Goal: Information Seeking & Learning: Find specific fact

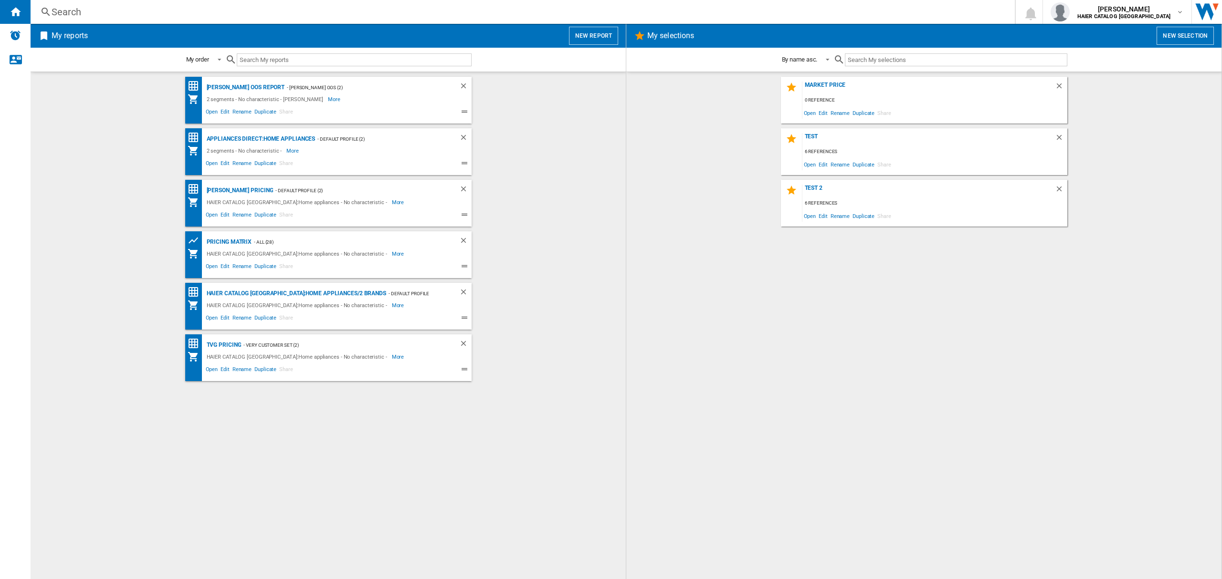
drag, startPoint x: 86, startPoint y: 43, endPoint x: 74, endPoint y: 30, distance: 18.6
click at [86, 43] on h2 "My reports" at bounding box center [70, 36] width 40 height 18
click at [68, 11] on div "Search" at bounding box center [521, 11] width 938 height 13
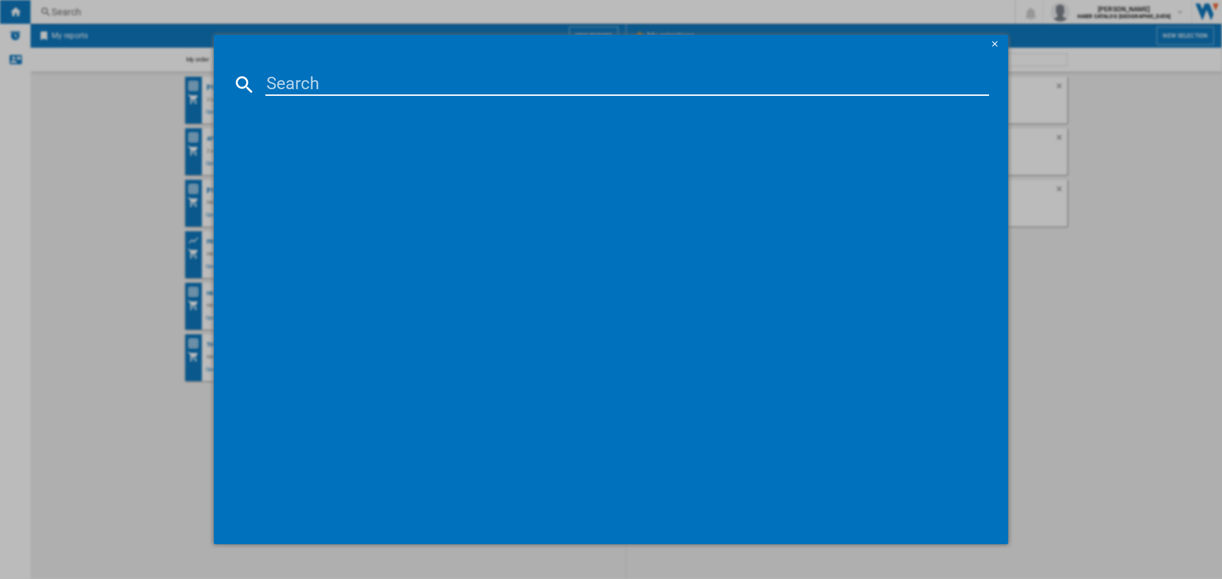
click at [335, 83] on input at bounding box center [627, 84] width 724 height 23
paste input "31019270"
type input "31019270"
click at [317, 137] on div "HAIER HW100B14979U1 WHITE" at bounding box center [615, 146] width 747 height 21
click at [328, 142] on div "HAIER HW100B14979U1 WHITE" at bounding box center [618, 147] width 714 height 10
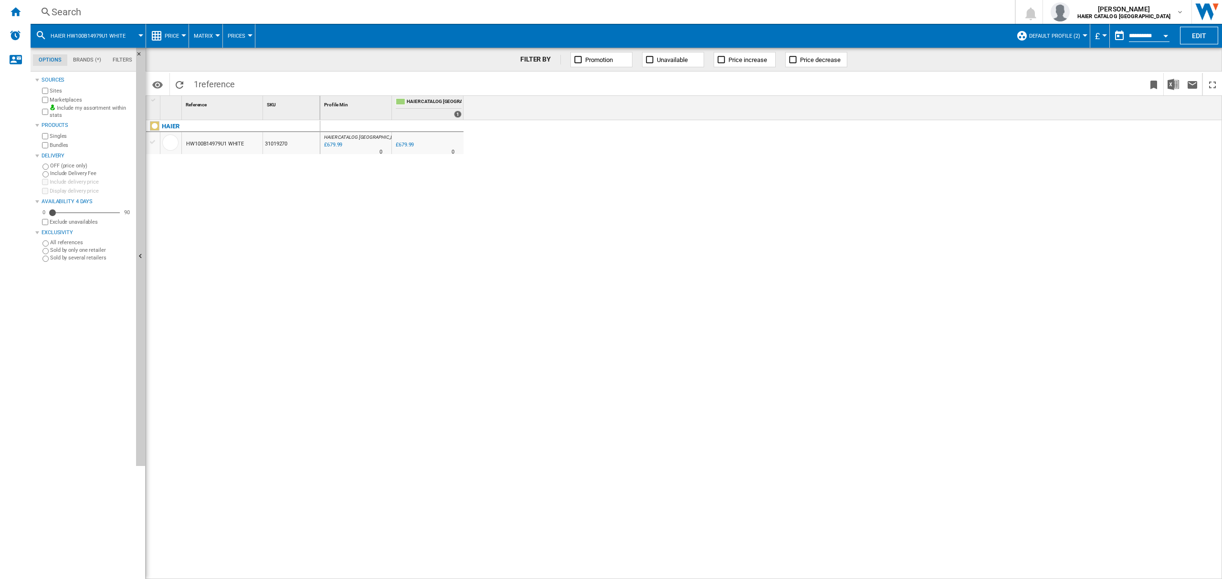
click at [1064, 36] on span "Default profile (2)" at bounding box center [1054, 36] width 51 height 6
click at [1042, 63] on md-radio-button "Default profile (2)" at bounding box center [1065, 61] width 84 height 9
click at [1051, 45] on button "Default profile (2)" at bounding box center [1057, 36] width 56 height 24
click at [1050, 32] on md-backdrop at bounding box center [611, 289] width 1222 height 579
click at [1047, 36] on span "Default profile (2)" at bounding box center [1054, 36] width 51 height 6
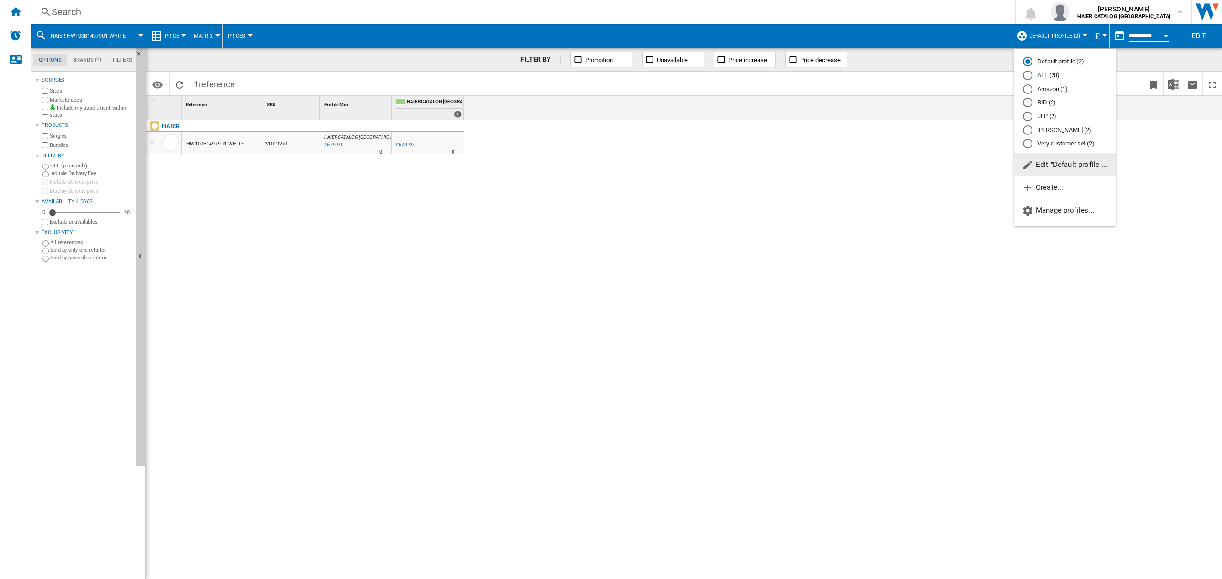
click at [1043, 77] on md-radio-button "ALL (28)" at bounding box center [1065, 75] width 84 height 9
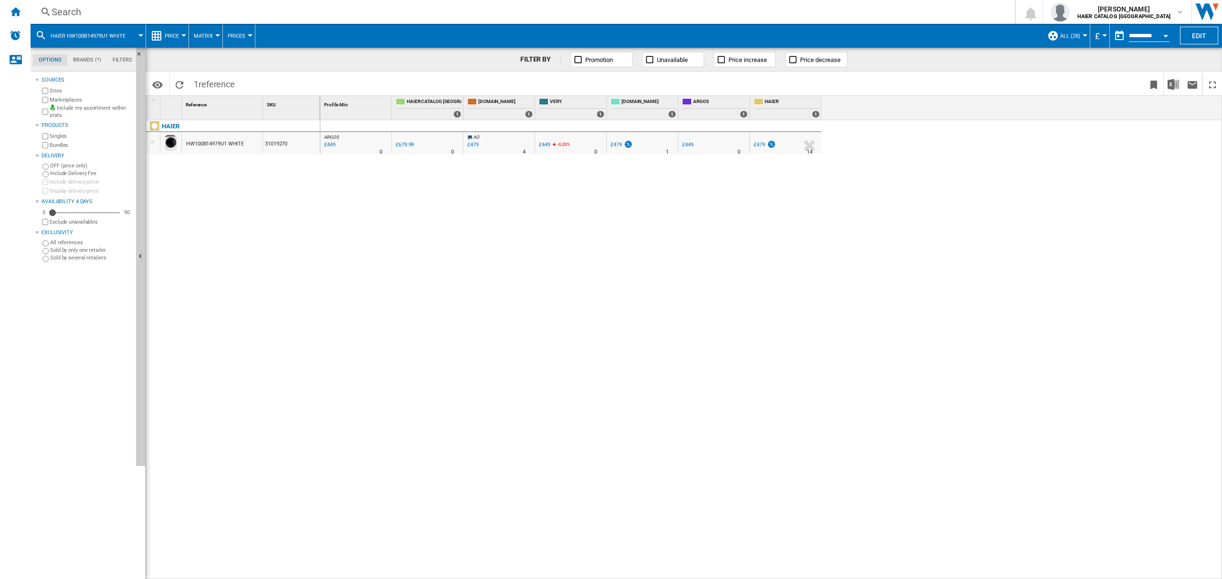
click at [89, 14] on div "Search" at bounding box center [521, 11] width 938 height 13
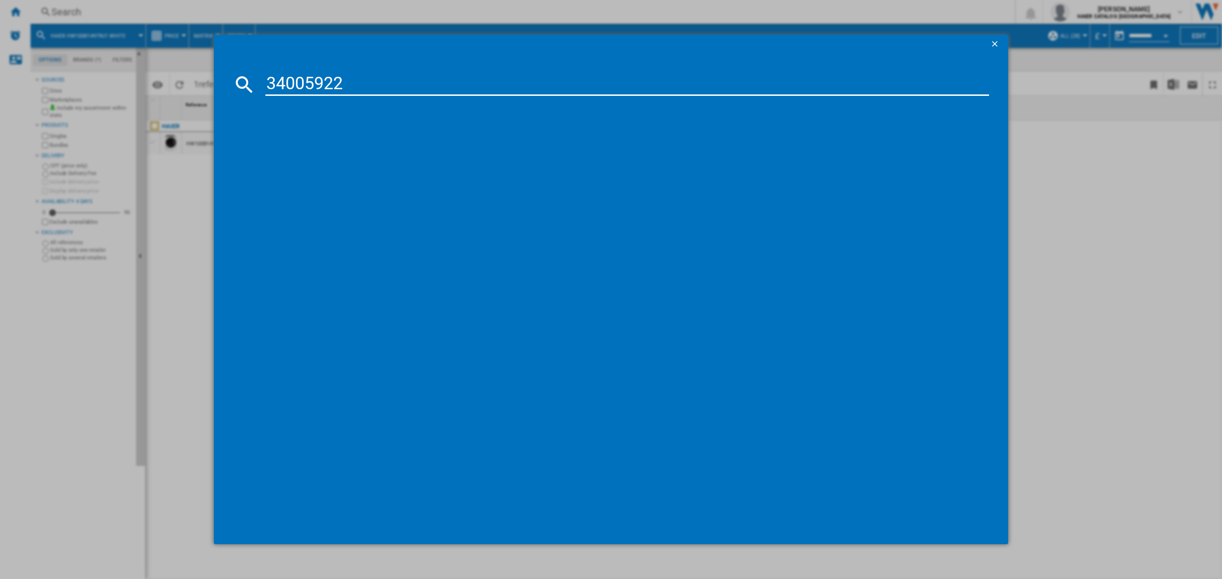
type input "34005922"
click at [323, 149] on div "HAIER HTW3618ENPB ANTRACITE" at bounding box center [618, 147] width 714 height 10
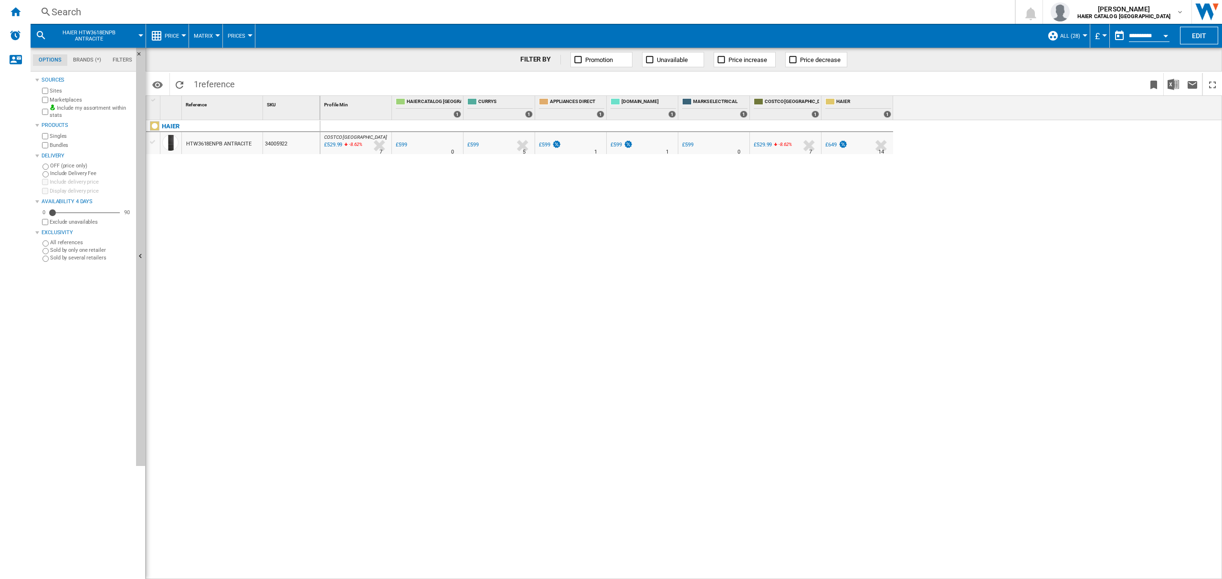
click at [1212, 564] on div "COSTCO [GEOGRAPHIC_DATA] : UK COSTCO -11.5 % £529.99 -8.62 % N/A 7 COSTCO [GEOG…" at bounding box center [771, 350] width 902 height 460
click at [73, 18] on div "Search Search 0 [PERSON_NAME] HAIER CATALOG [GEOGRAPHIC_DATA] HAIER CATALOG [GE…" at bounding box center [626, 12] width 1191 height 24
click at [66, 15] on div "Search" at bounding box center [521, 11] width 938 height 13
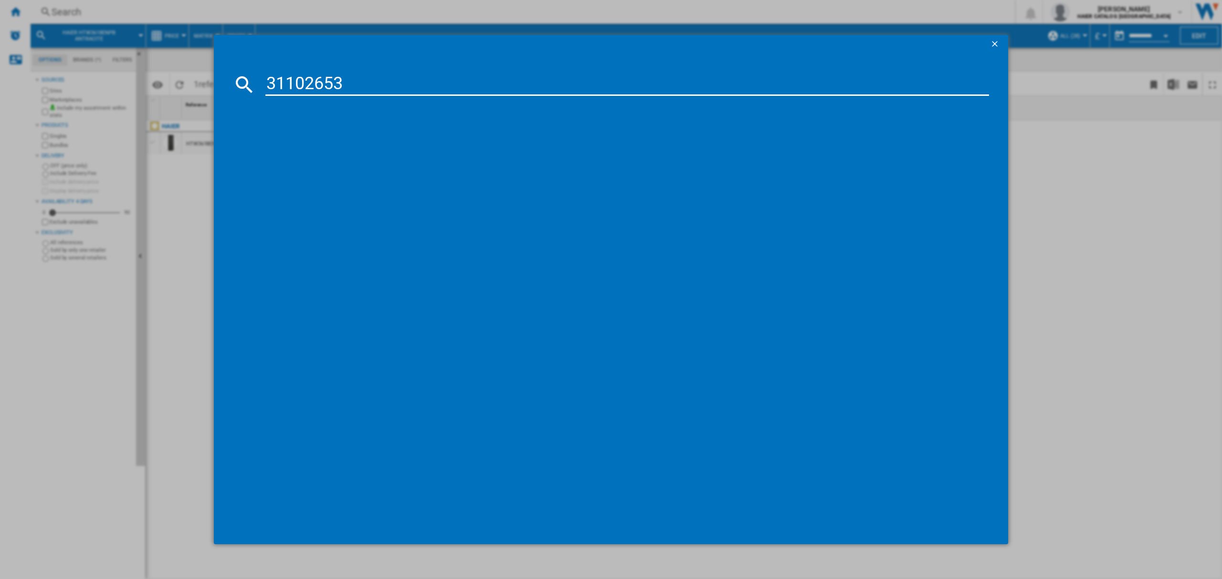
type input "31102653"
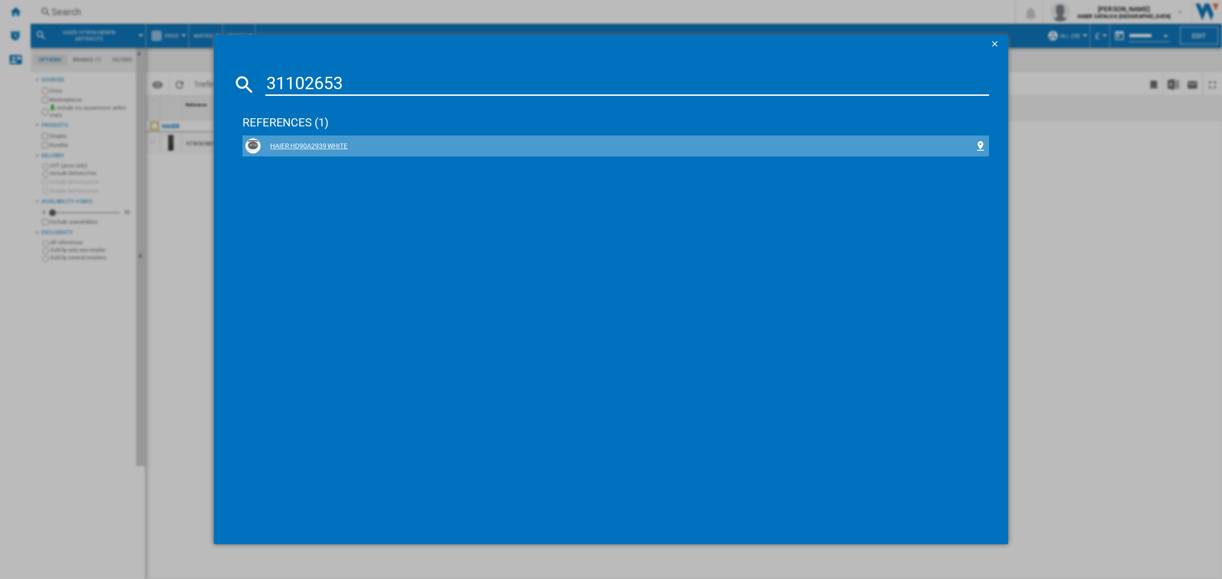
click at [319, 145] on div "HAIER HD90A2939 WHITE" at bounding box center [618, 147] width 714 height 10
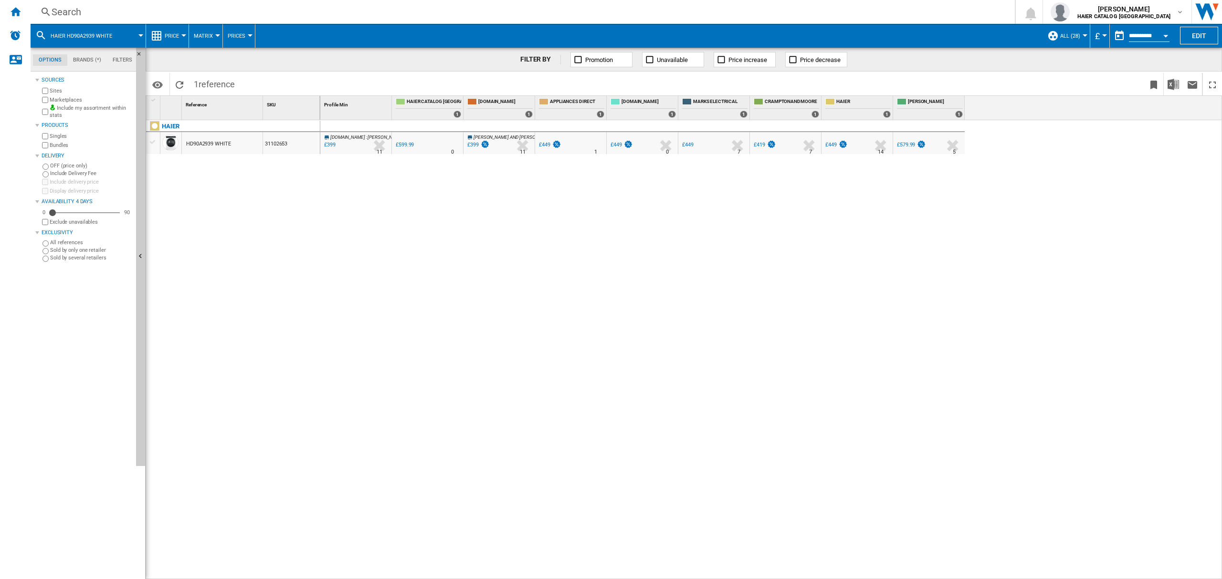
click at [333, 146] on div "£399" at bounding box center [329, 145] width 13 height 10
click at [73, 8] on div "Search" at bounding box center [521, 11] width 938 height 13
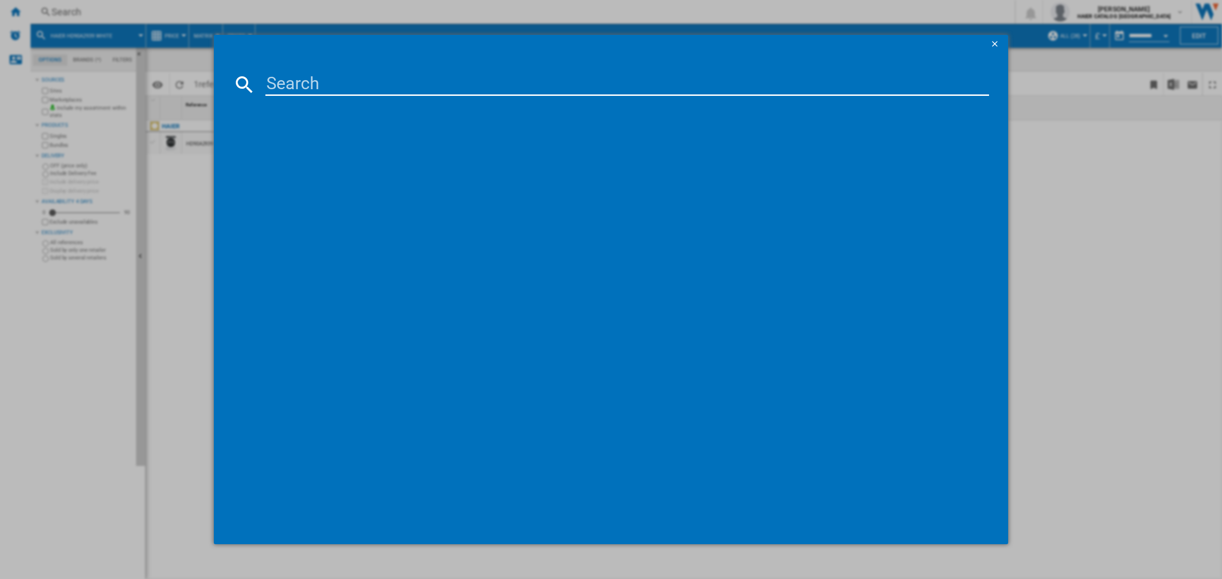
click at [330, 75] on input at bounding box center [627, 84] width 724 height 23
type input "31102655"
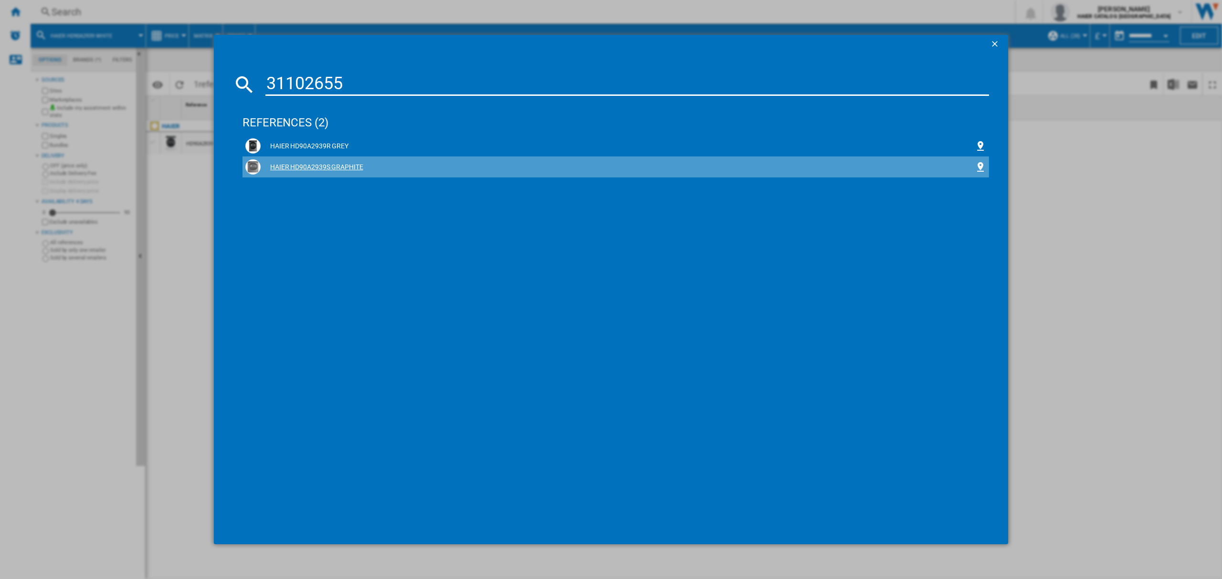
click at [316, 167] on div "HAIER HD90A2939S GRAPHITE" at bounding box center [618, 168] width 714 height 10
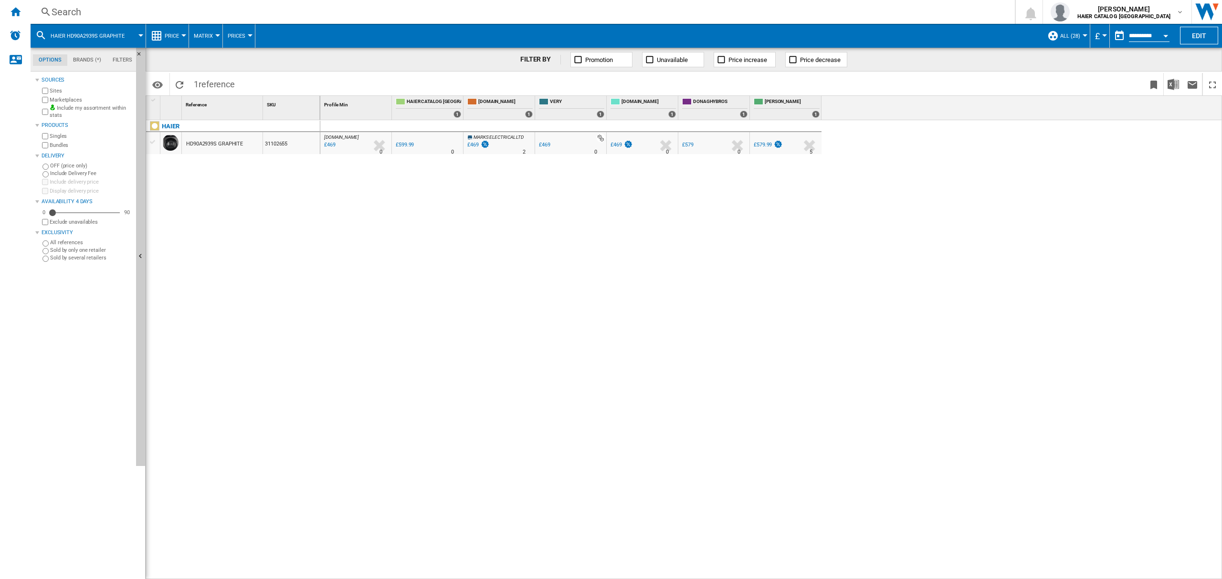
click at [86, 8] on div "Search" at bounding box center [521, 11] width 938 height 13
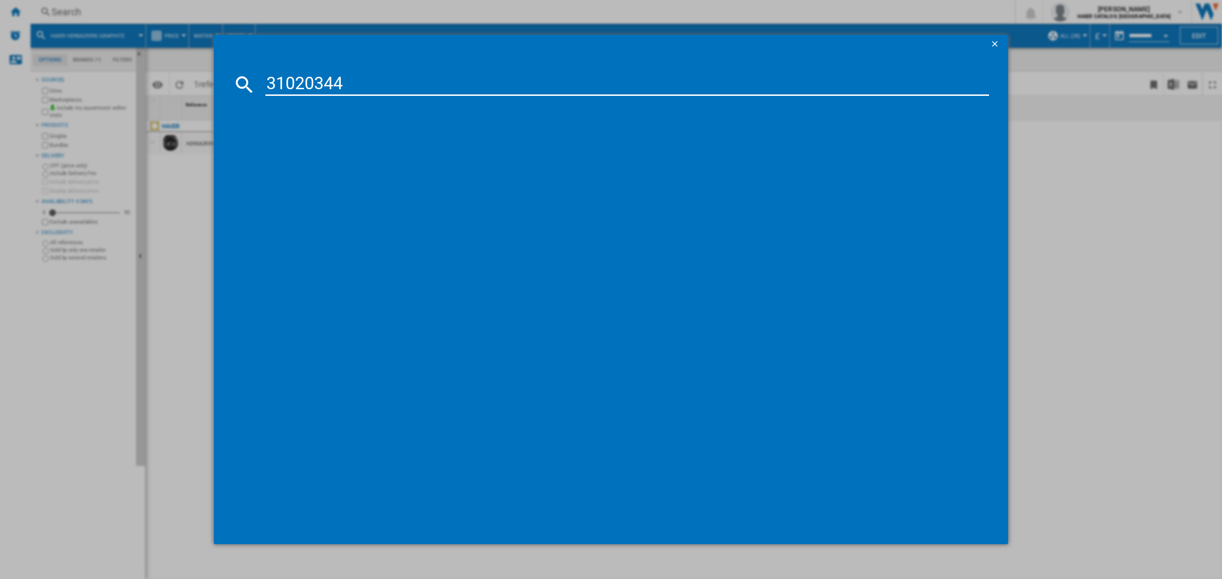
type input "31020344"
click at [349, 142] on div "HAIER HWD10BD14979SN GRAPHITE" at bounding box center [618, 147] width 714 height 10
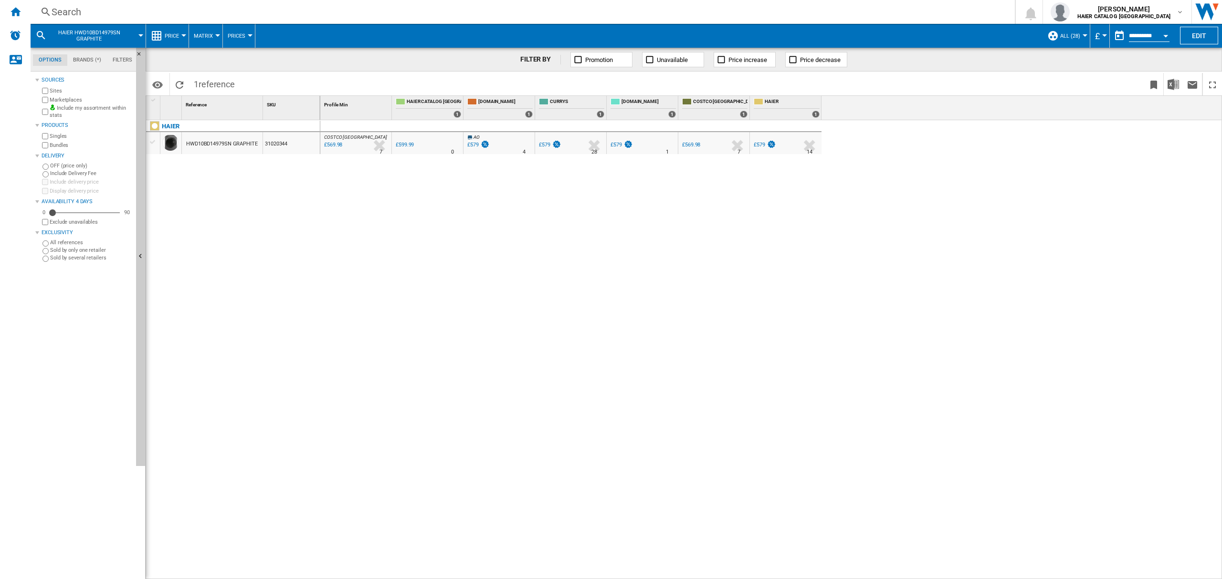
click at [114, 11] on div "Search" at bounding box center [521, 11] width 938 height 13
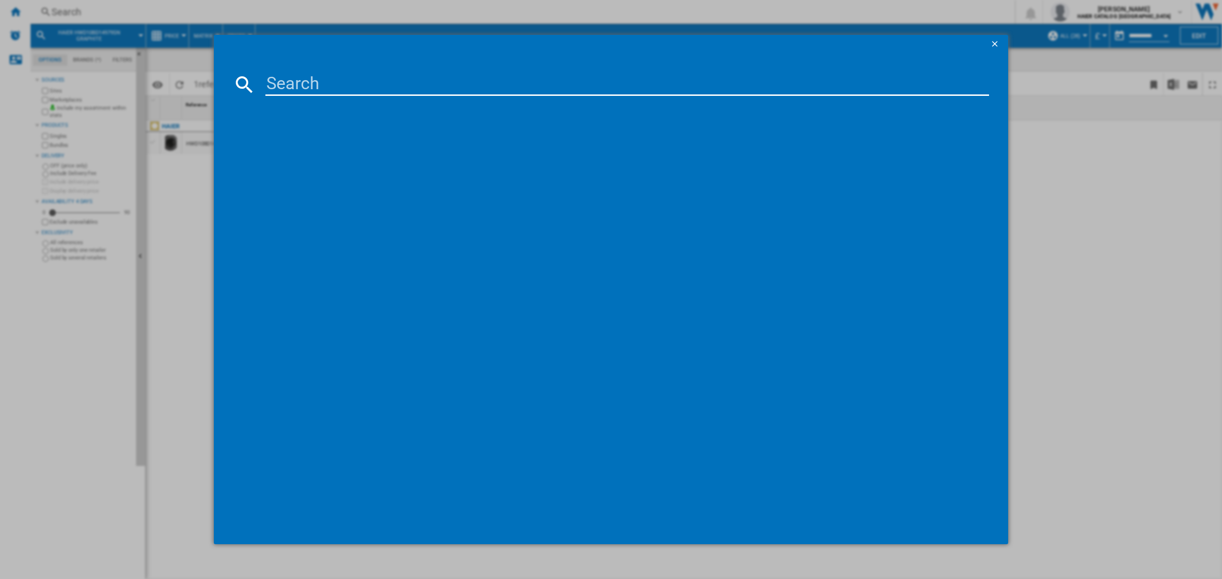
click at [296, 75] on input at bounding box center [627, 84] width 724 height 23
type input "31020338"
click at [314, 142] on div "HAIER HWD80B14959NU WHITE" at bounding box center [618, 147] width 714 height 10
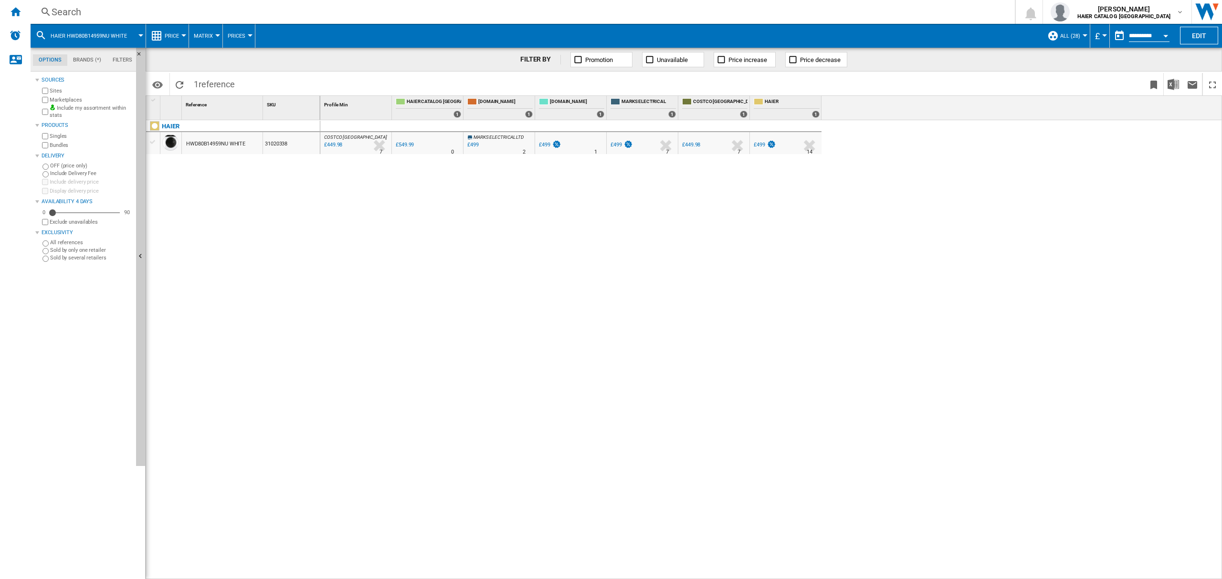
click at [63, 16] on div "Search" at bounding box center [521, 11] width 938 height 13
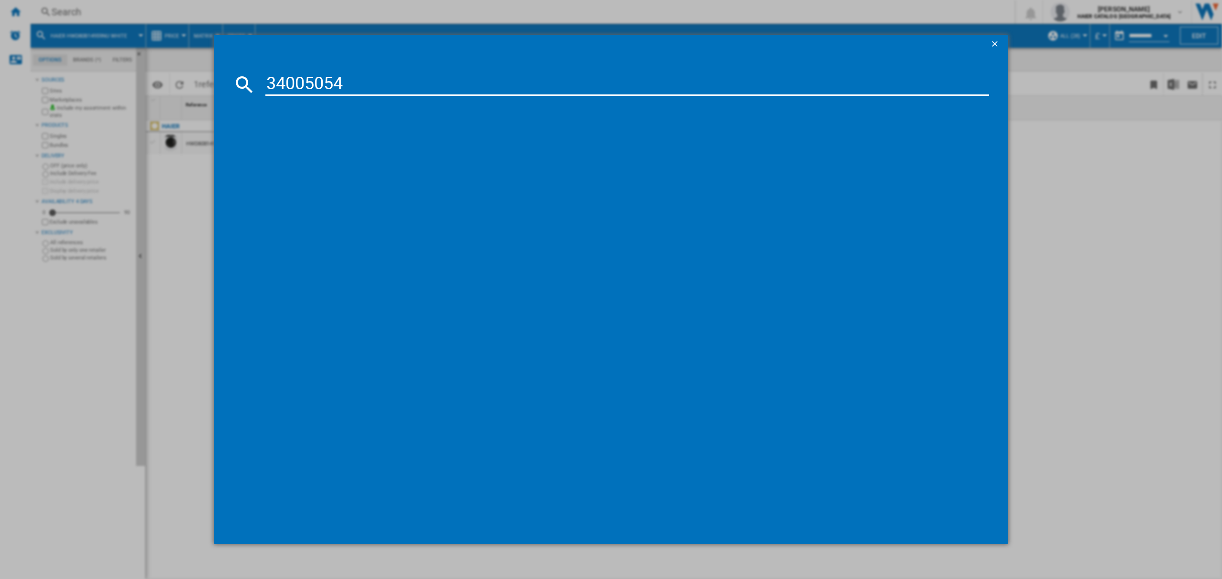
type input "34005054"
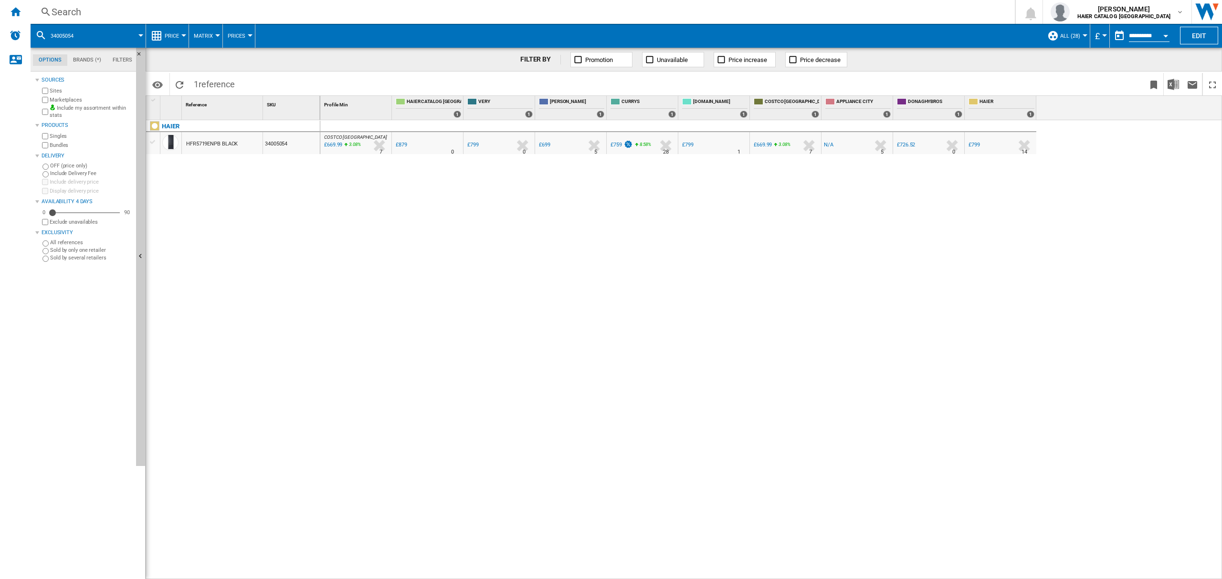
click at [67, 0] on div "Search Search 0 [PERSON_NAME] HAIER CATALOG [GEOGRAPHIC_DATA] HAIER CATALOG [GE…" at bounding box center [626, 12] width 1191 height 24
click at [75, 11] on div "Search" at bounding box center [521, 11] width 938 height 13
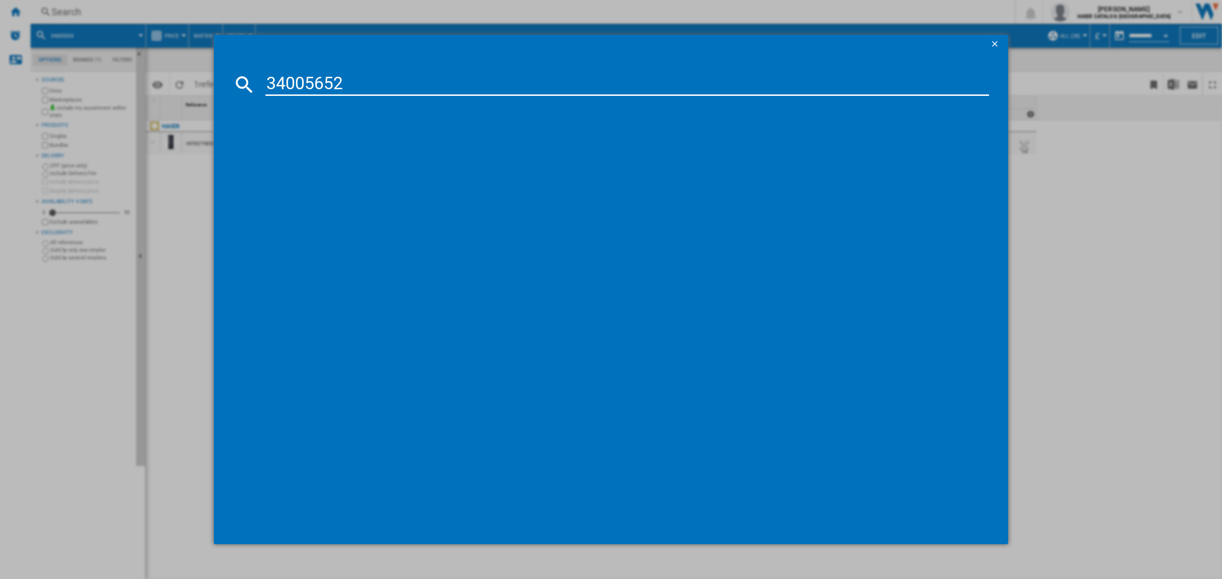
type input "34005652"
click at [365, 137] on div "HAIER HSW59F18DNMM STAINLESS STEEL" at bounding box center [615, 146] width 747 height 21
click at [326, 142] on div "HAIER HSW59F18DNMM STAINLESS STEEL" at bounding box center [618, 147] width 714 height 10
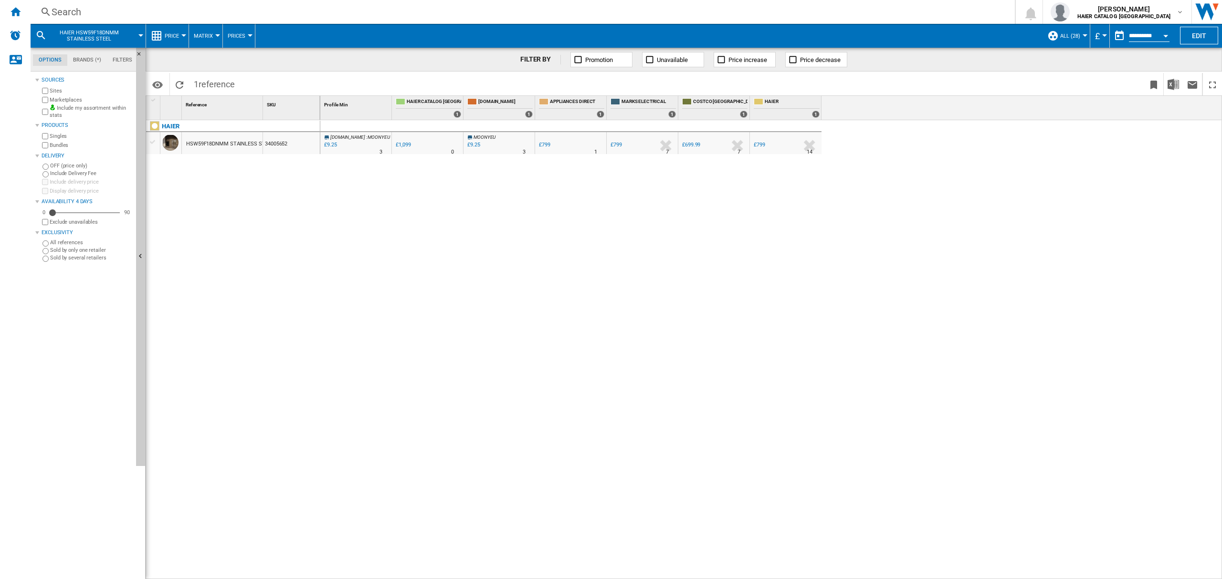
click at [333, 144] on div "£9.25" at bounding box center [330, 145] width 14 height 10
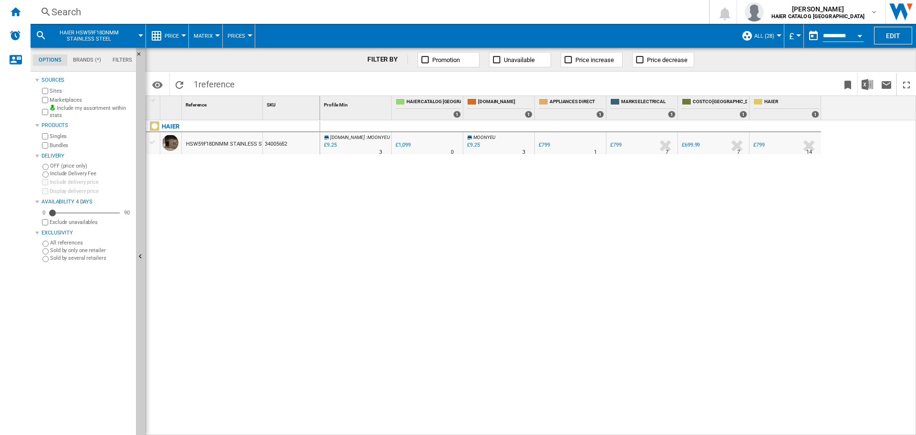
drag, startPoint x: 71, startPoint y: 4, endPoint x: 71, endPoint y: 10, distance: 5.3
click at [71, 7] on div "Search Search 0 [PERSON_NAME] HAIER CATALOG [GEOGRAPHIC_DATA] HAIER CATALOG [GE…" at bounding box center [474, 12] width 886 height 24
click at [76, 11] on div "Search" at bounding box center [368, 11] width 633 height 13
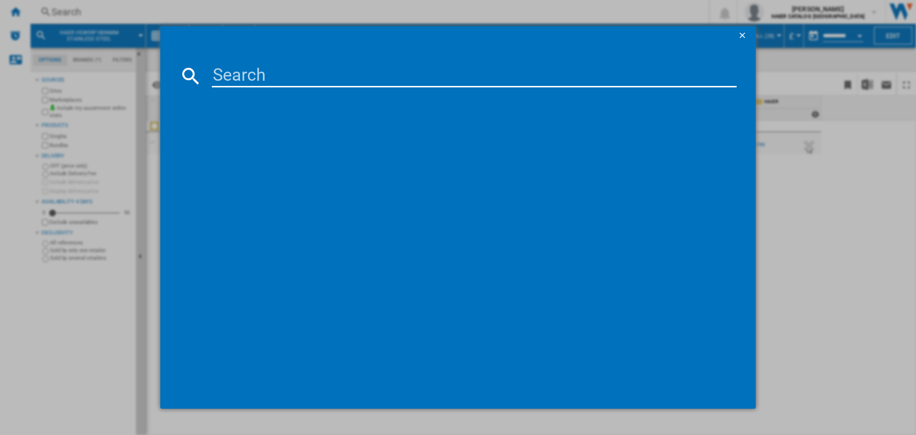
click at [267, 76] on input at bounding box center [474, 75] width 525 height 23
type input "37001611"
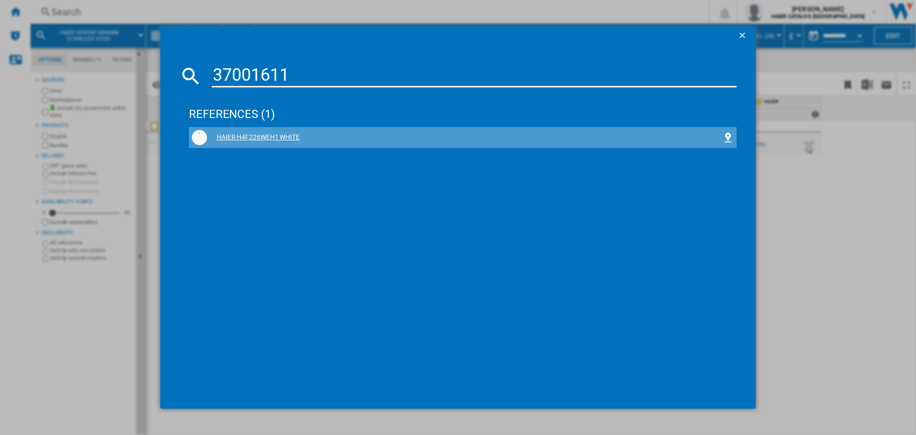
click at [266, 137] on div "HAIER H4F226WEH1 WHITE" at bounding box center [464, 138] width 515 height 10
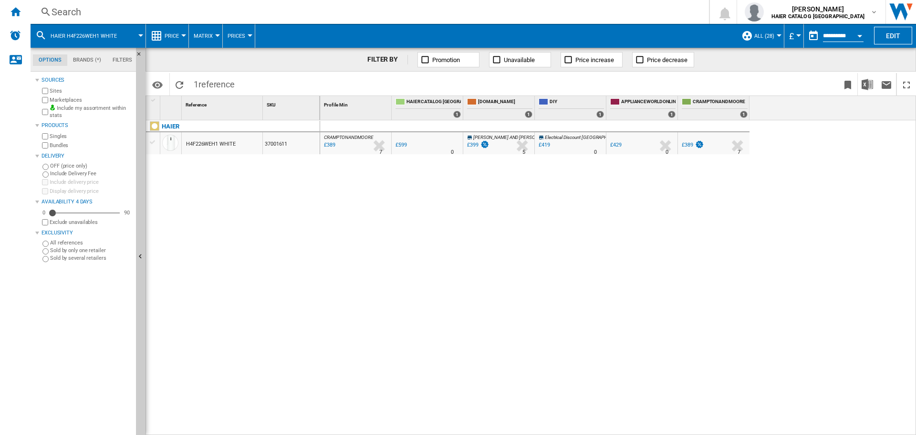
click at [49, 11] on ng-md-icon at bounding box center [45, 12] width 11 height 12
click at [71, 6] on div "Search" at bounding box center [368, 11] width 633 height 13
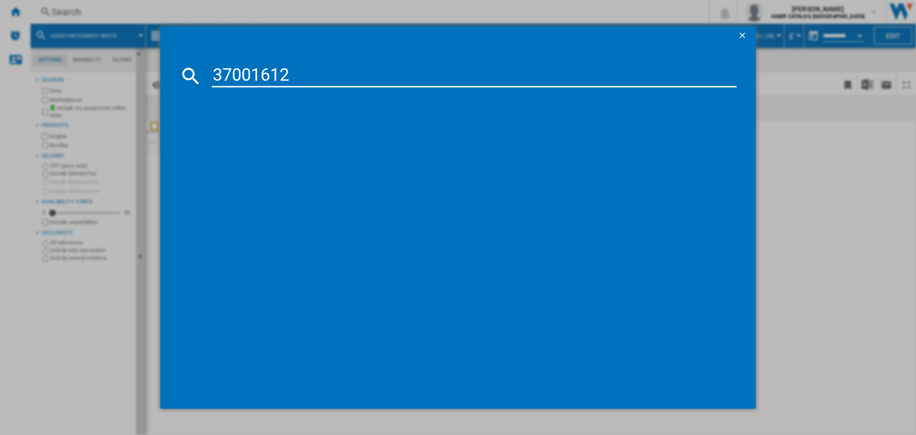
type input "37001612"
click at [300, 133] on div "HAIER H4F272WEH1K WHITE" at bounding box center [464, 138] width 515 height 10
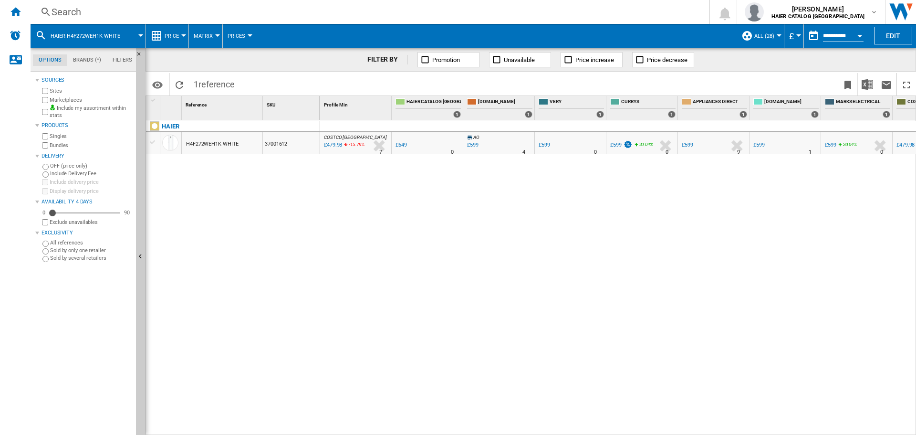
drag, startPoint x: 662, startPoint y: 430, endPoint x: 697, endPoint y: 434, distance: 35.2
click at [697, 434] on div "COSTCO [GEOGRAPHIC_DATA] : UK COSTCO -26.0 % £479.98 -15.79 % N/A 7 COSTCO [GEO…" at bounding box center [618, 277] width 597 height 315
click at [61, 15] on div "Search" at bounding box center [368, 11] width 633 height 13
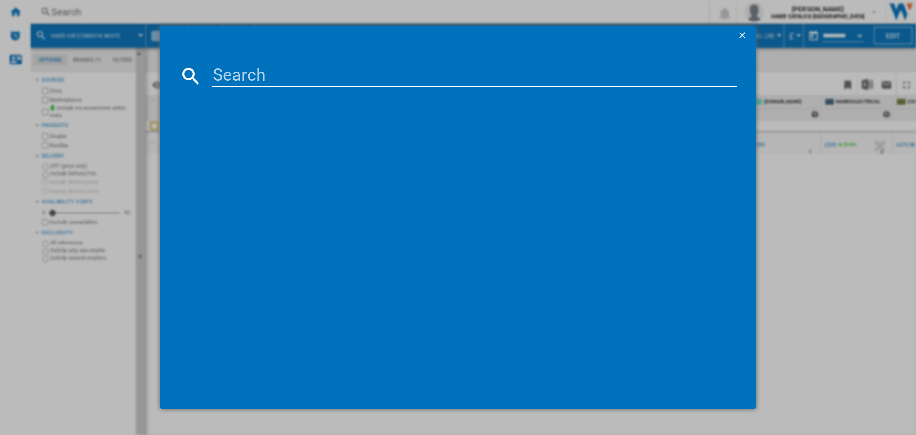
click at [281, 70] on input at bounding box center [474, 75] width 525 height 23
type input "37001603"
click at [250, 138] on div "HAIER HCE519EK WHITE" at bounding box center [464, 138] width 515 height 10
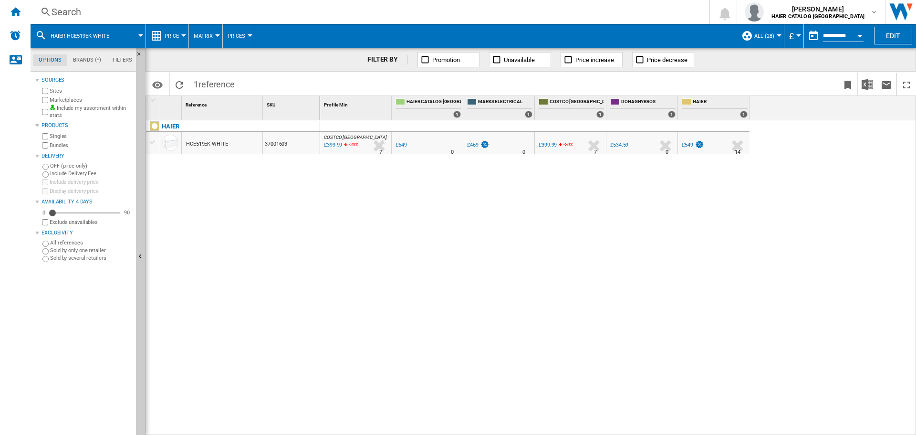
click at [83, 13] on div "Search" at bounding box center [368, 11] width 633 height 13
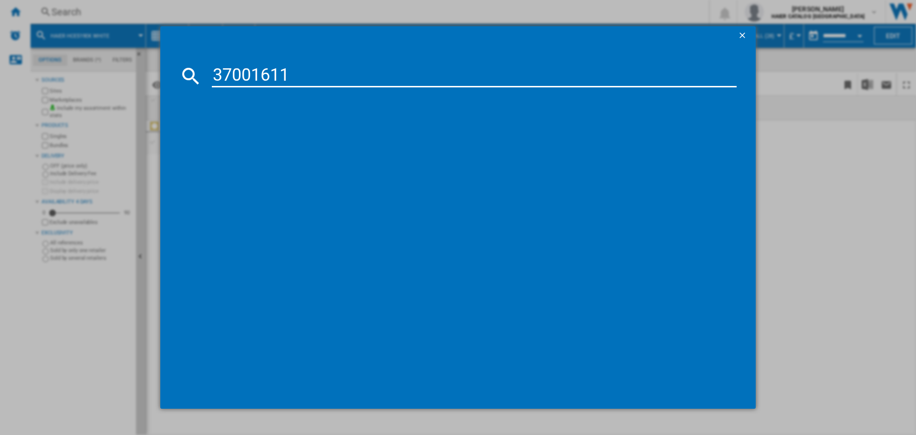
type input "37001611"
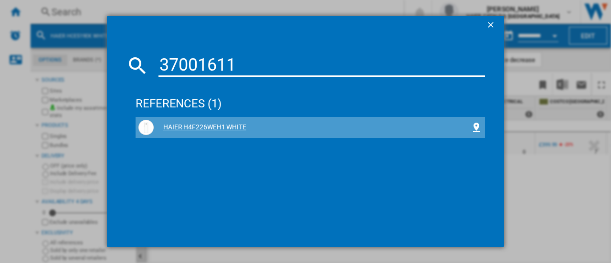
click at [188, 122] on div "HAIER H4F226WEH1 WHITE" at bounding box center [310, 127] width 344 height 15
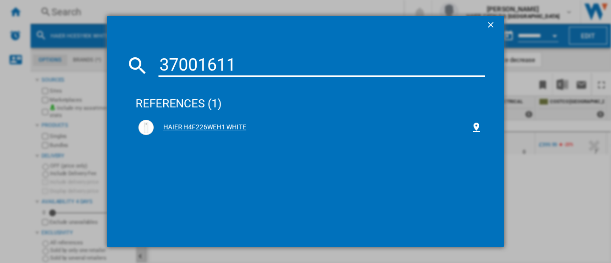
click at [216, 126] on div "HAIER H4F226WEH1 WHITE" at bounding box center [312, 128] width 317 height 10
